Goal: Information Seeking & Learning: Learn about a topic

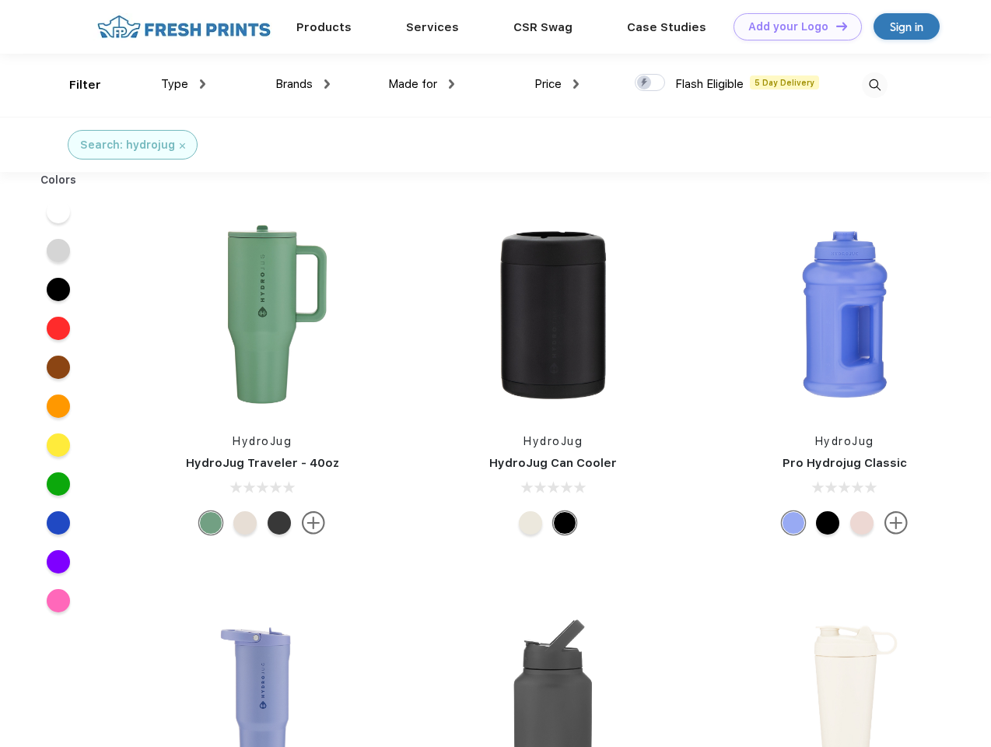
click at [792, 26] on link "Add your Logo Design Tool" at bounding box center [798, 26] width 128 height 27
click at [0, 0] on div "Design Tool" at bounding box center [0, 0] width 0 height 0
click at [835, 26] on link "Add your Logo Design Tool" at bounding box center [798, 26] width 128 height 27
click at [75, 85] on div "Filter" at bounding box center [85, 85] width 32 height 18
click at [184, 84] on span "Type" at bounding box center [174, 84] width 27 height 14
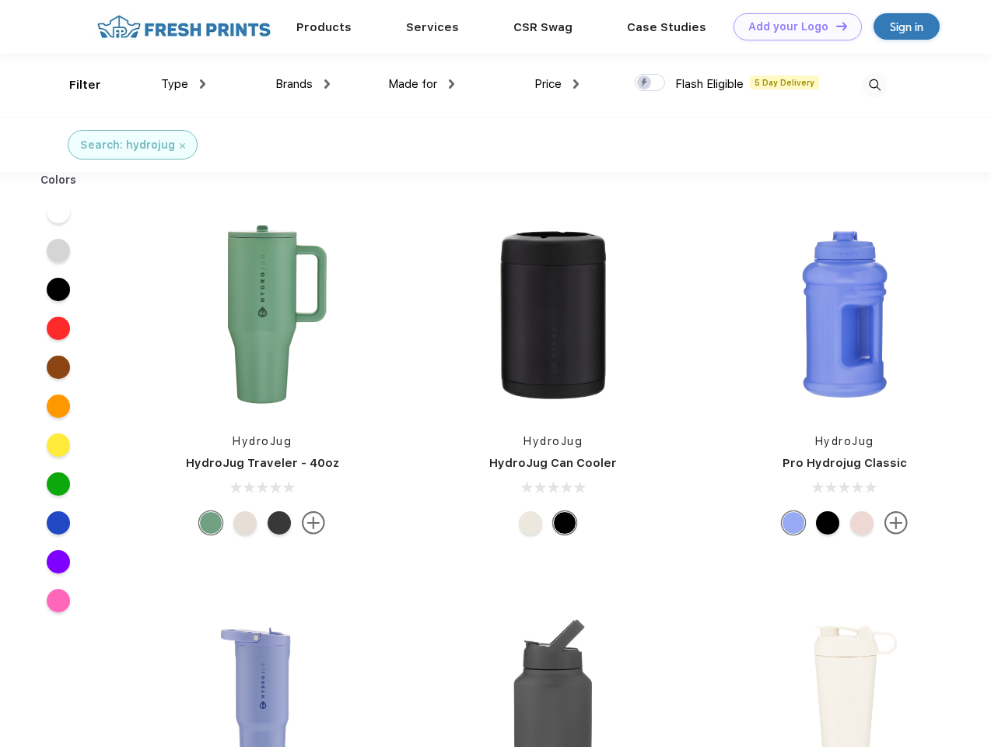
click at [303, 84] on span "Brands" at bounding box center [293, 84] width 37 height 14
click at [422, 84] on span "Made for" at bounding box center [412, 84] width 49 height 14
click at [557, 84] on span "Price" at bounding box center [547, 84] width 27 height 14
click at [650, 83] on div at bounding box center [650, 82] width 30 height 17
click at [645, 83] on input "checkbox" at bounding box center [640, 78] width 10 height 10
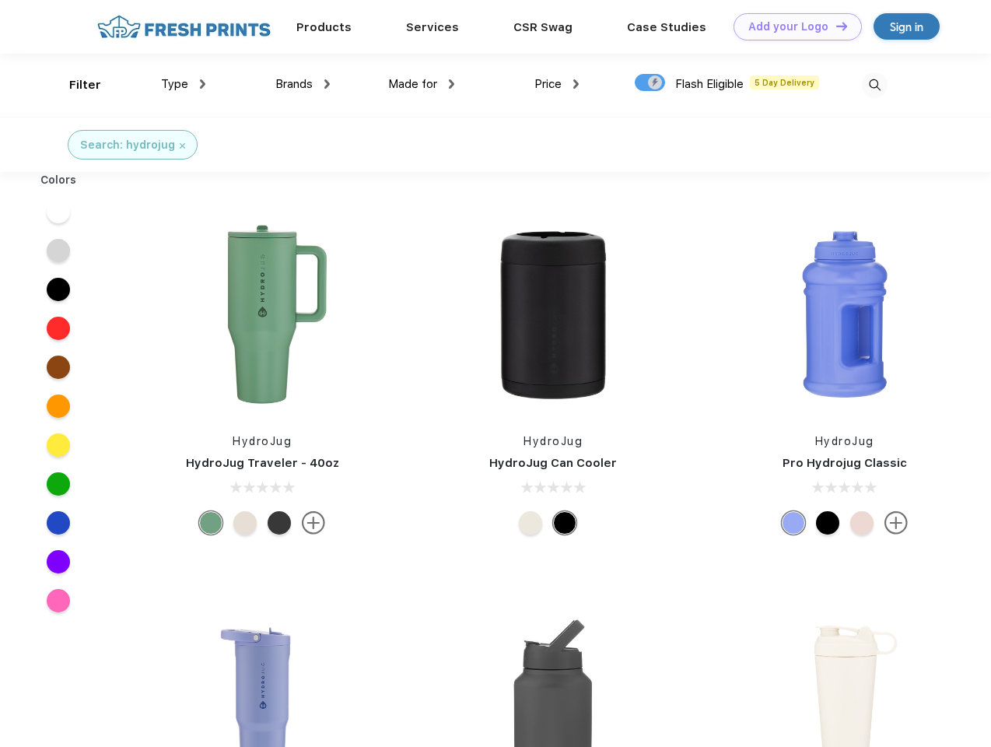
click at [874, 85] on img at bounding box center [875, 85] width 26 height 26
